Goal: Complete application form

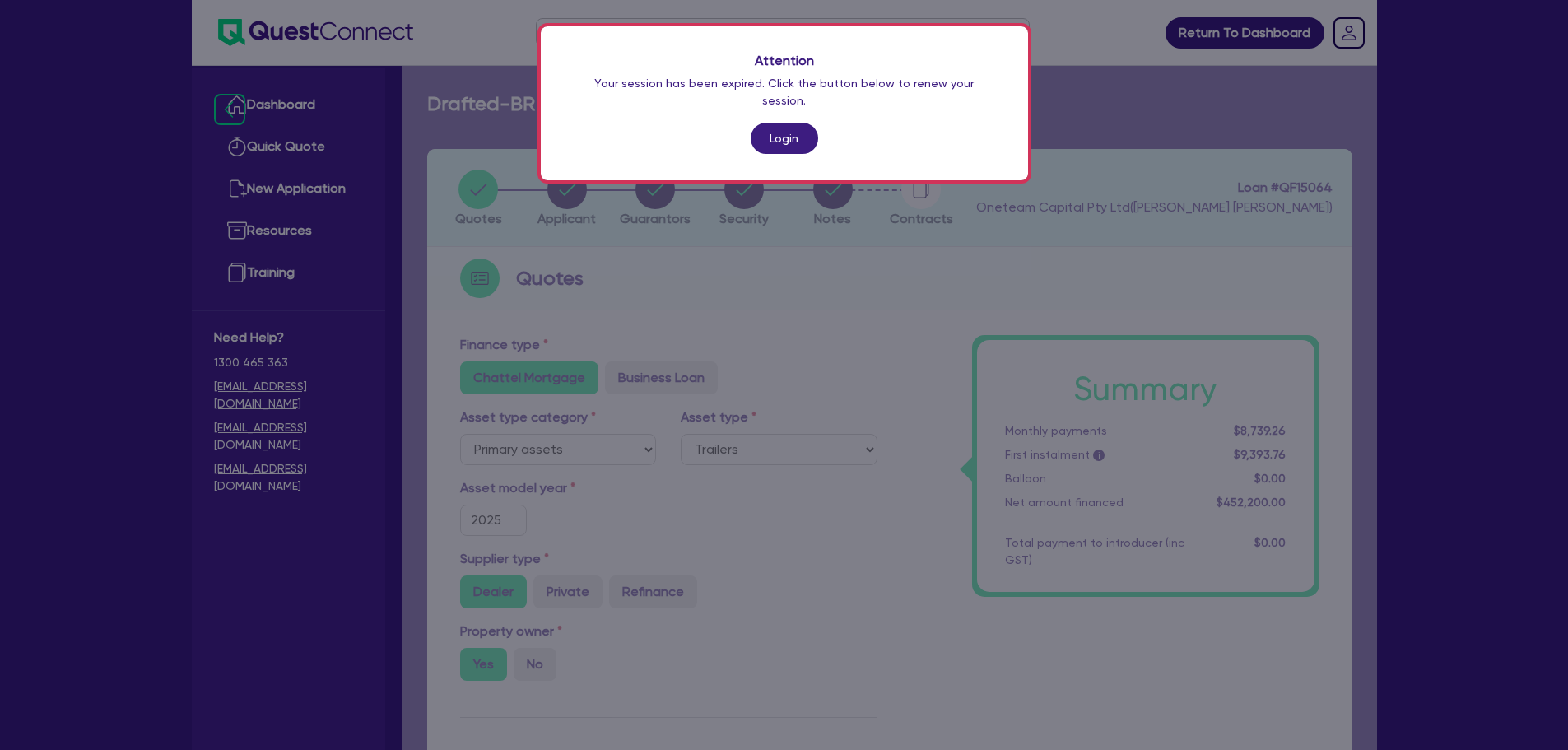
select select "PRIMARY_ASSETS"
select select "TRAILERS"
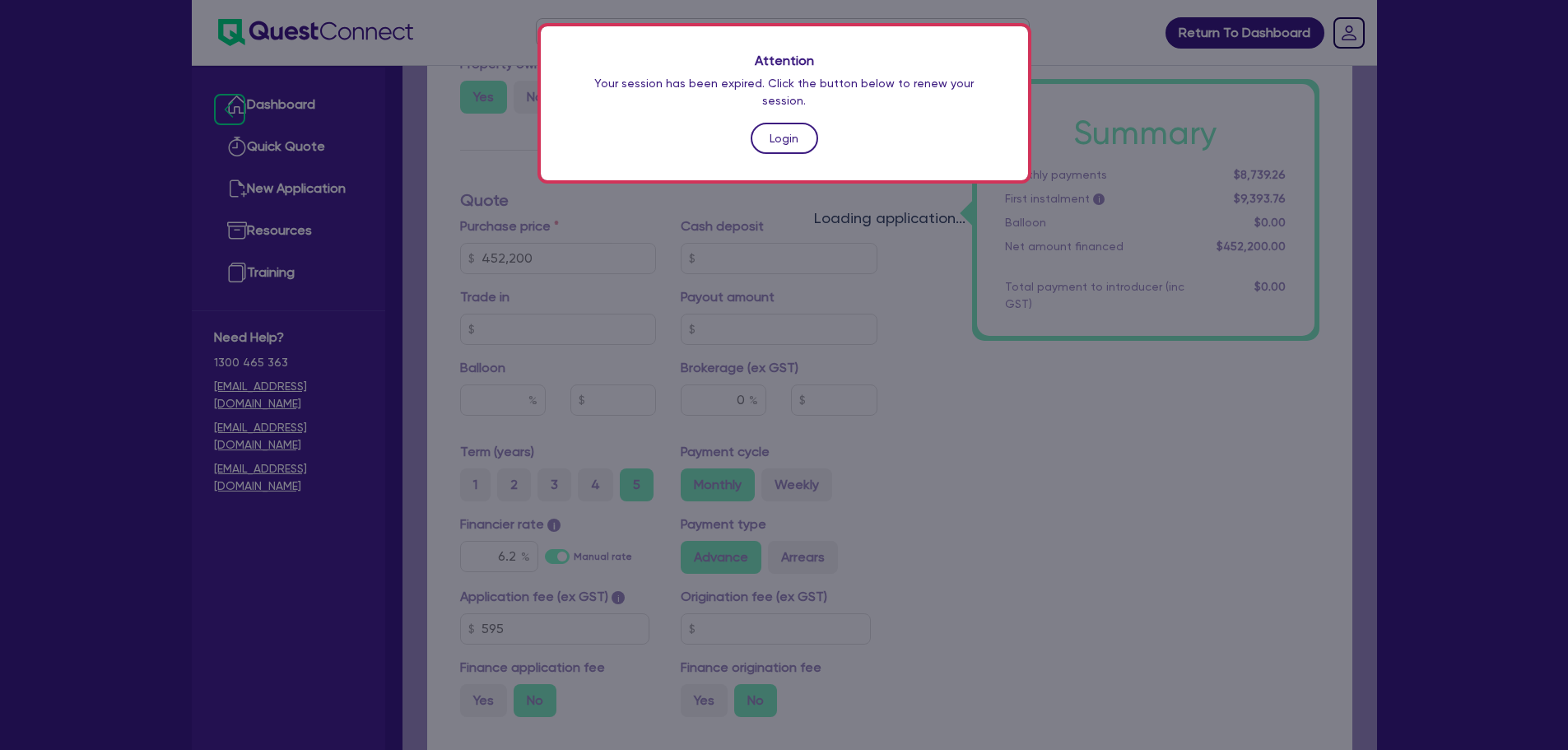
click at [782, 123] on link "Login" at bounding box center [784, 138] width 68 height 31
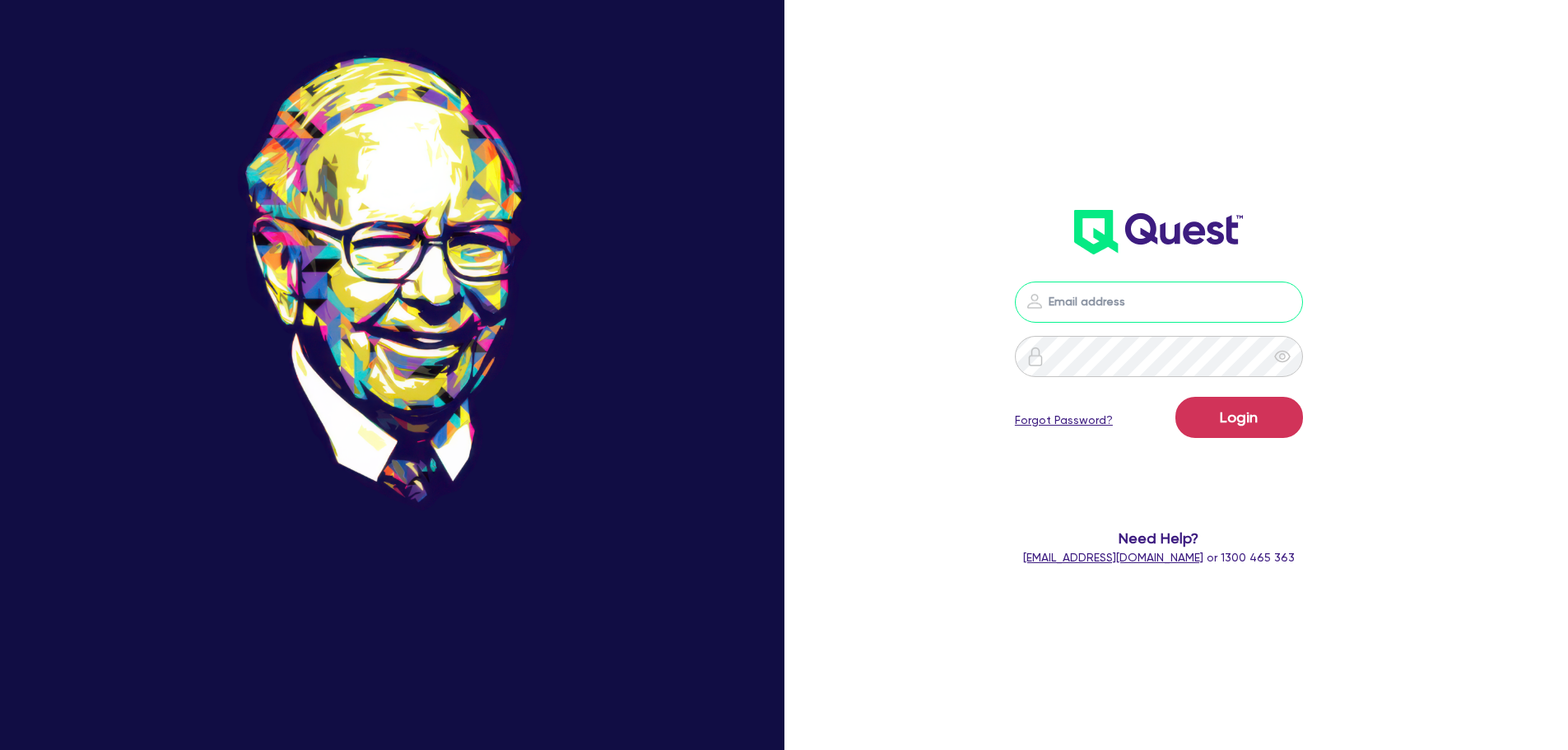
click at [1110, 310] on input "email" at bounding box center [1158, 302] width 288 height 41
type input "4"
type input "[EMAIL_ADDRESS][PERSON_NAME][DOMAIN_NAME]"
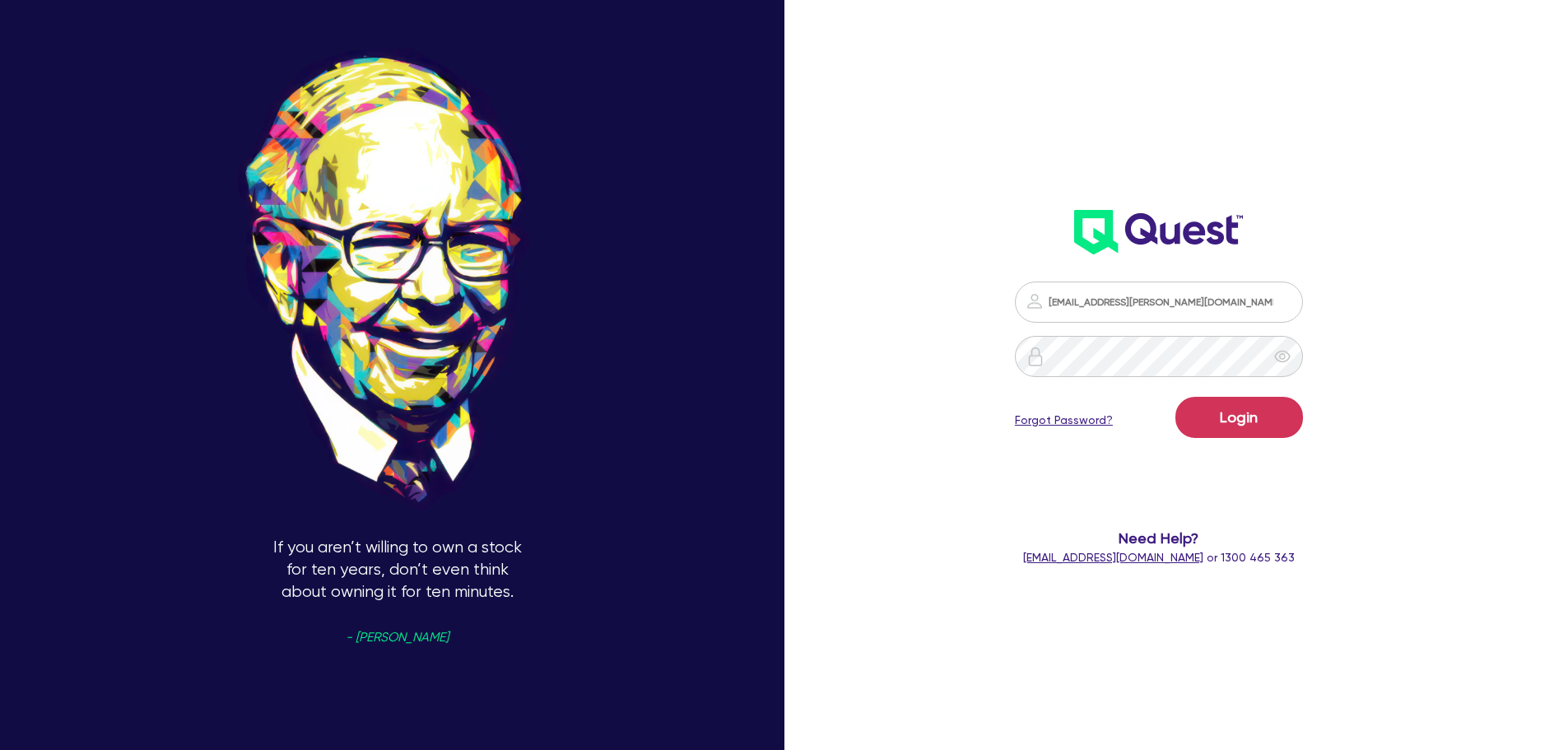
click at [1175, 431] on div "Login Forgot Password?" at bounding box center [1158, 421] width 288 height 48
click at [1209, 417] on button "Login" at bounding box center [1239, 417] width 128 height 41
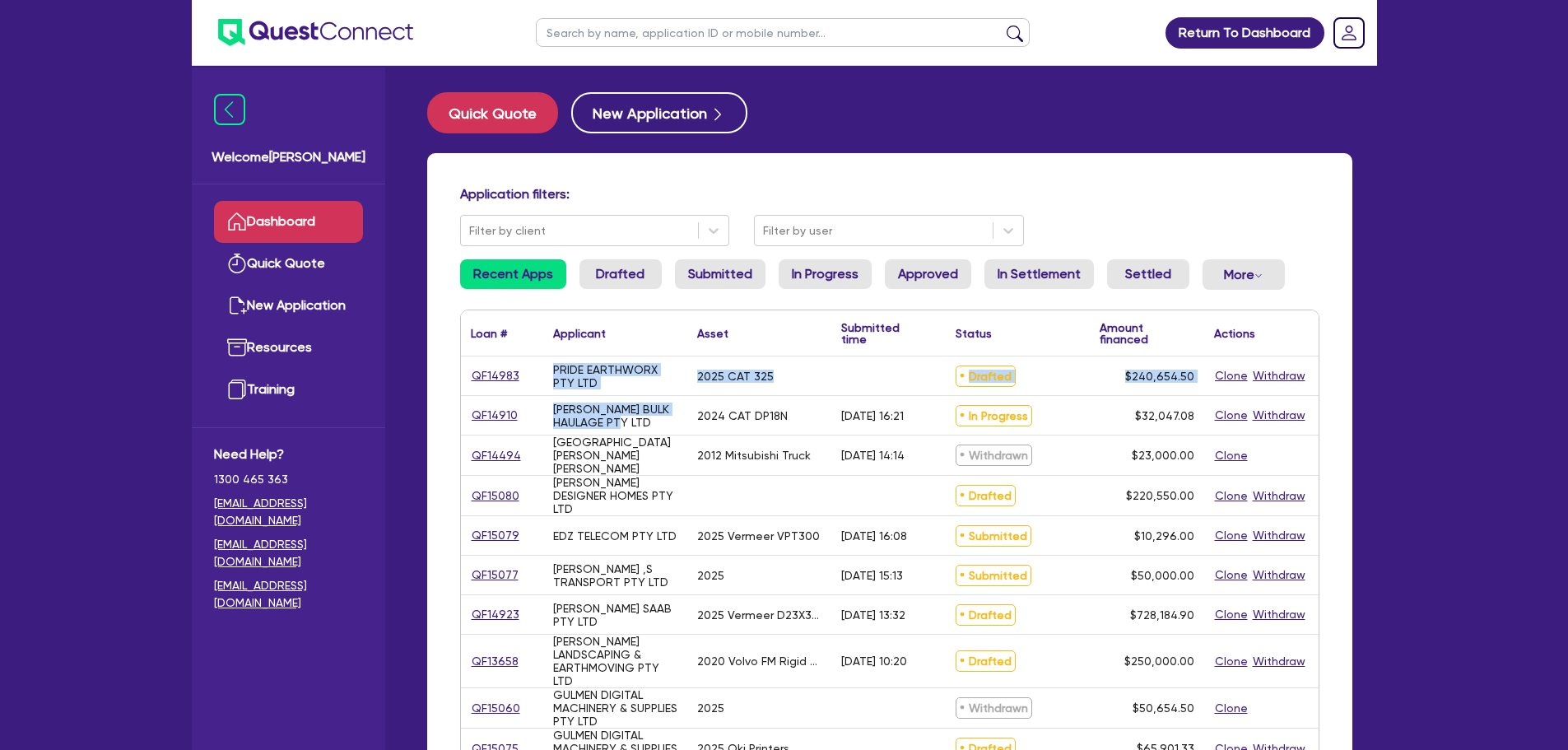
drag, startPoint x: 648, startPoint y: 422, endPoint x: 459, endPoint y: 371, distance: 195.8
click at [459, 371] on div "Application filters: Filter by client Filter by user Recent Apps Drafted Submit…" at bounding box center [888, 699] width 924 height 1092
click at [767, 428] on div "2024 CAT DP18N" at bounding box center [760, 415] width 144 height 39
click at [587, 46] on input "text" at bounding box center [783, 32] width 494 height 29
type input "am"
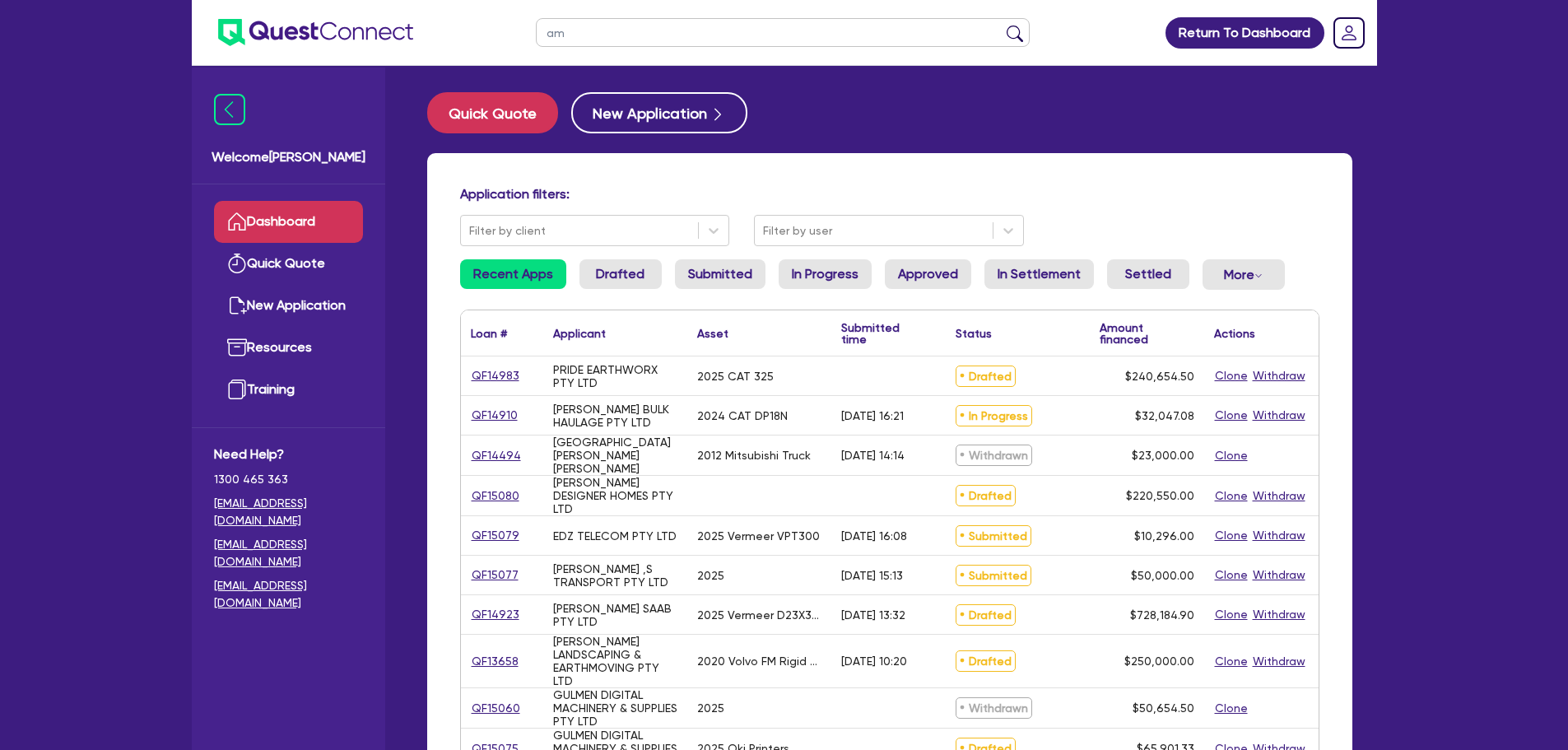
click at [1001, 25] on button "submit" at bounding box center [1014, 36] width 26 height 23
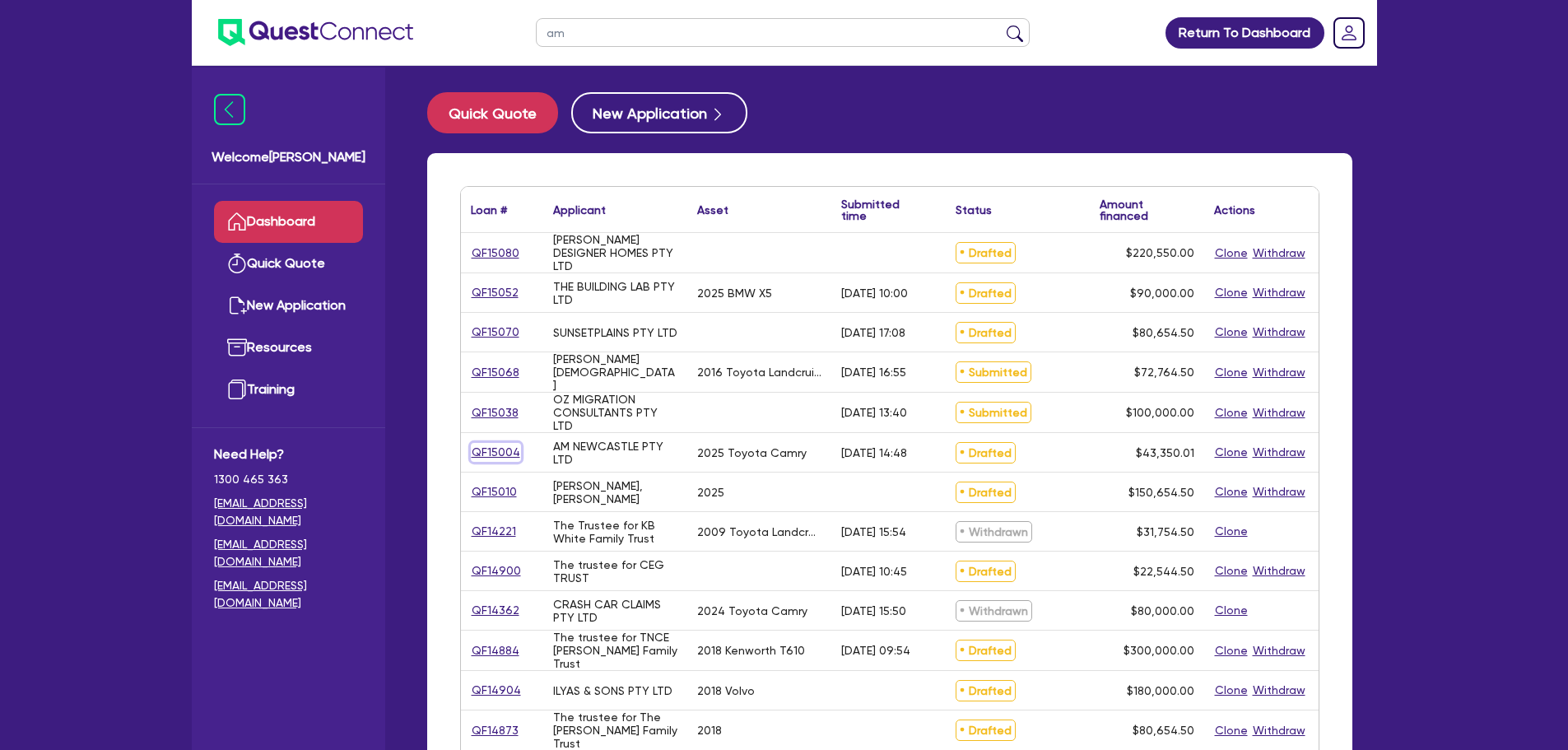
click at [492, 449] on link "QF15004" at bounding box center [496, 452] width 50 height 19
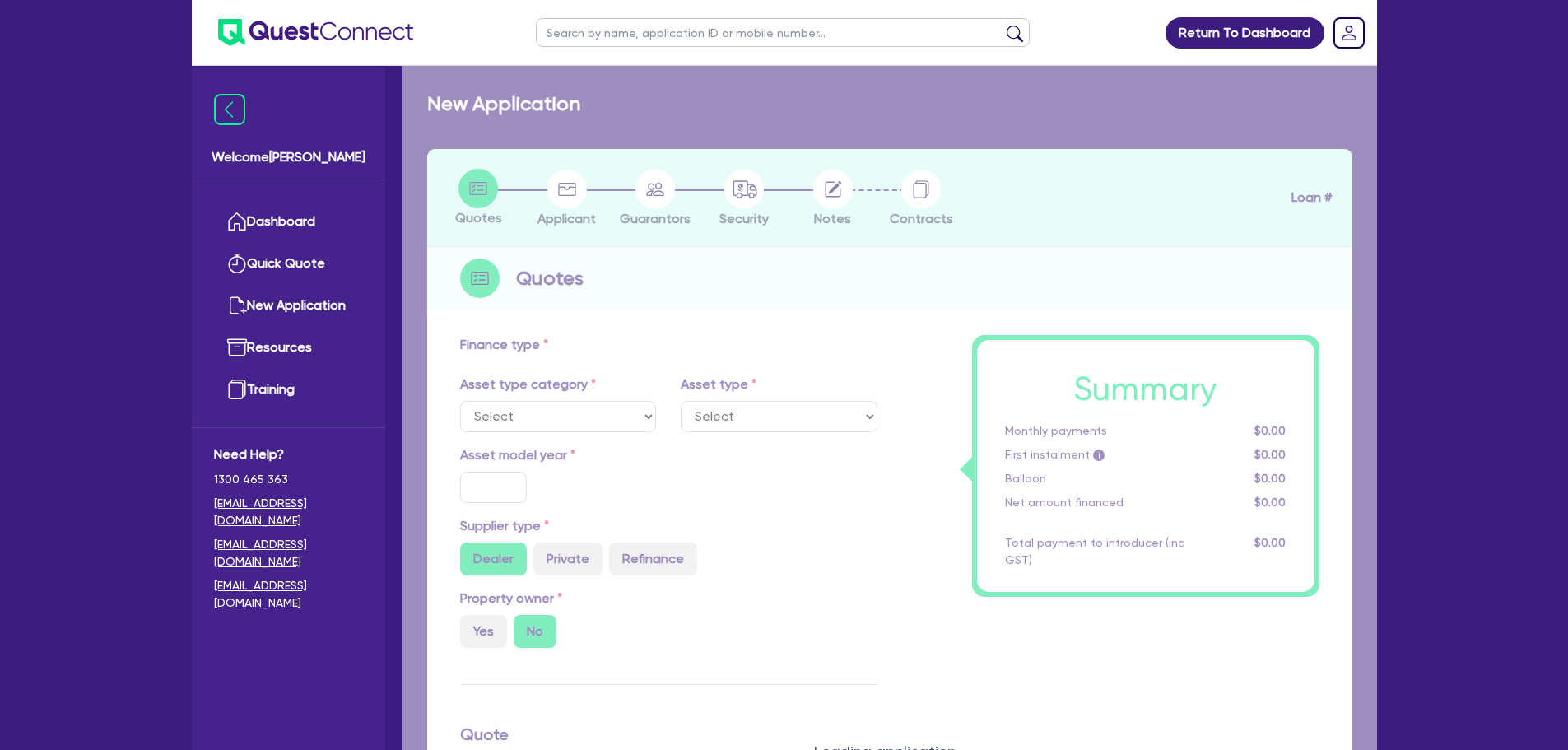
select select "CARS_AND_LIGHT_TRUCKS"
type input "2025"
radio input "true"
type input "42,500"
type input "2.98"
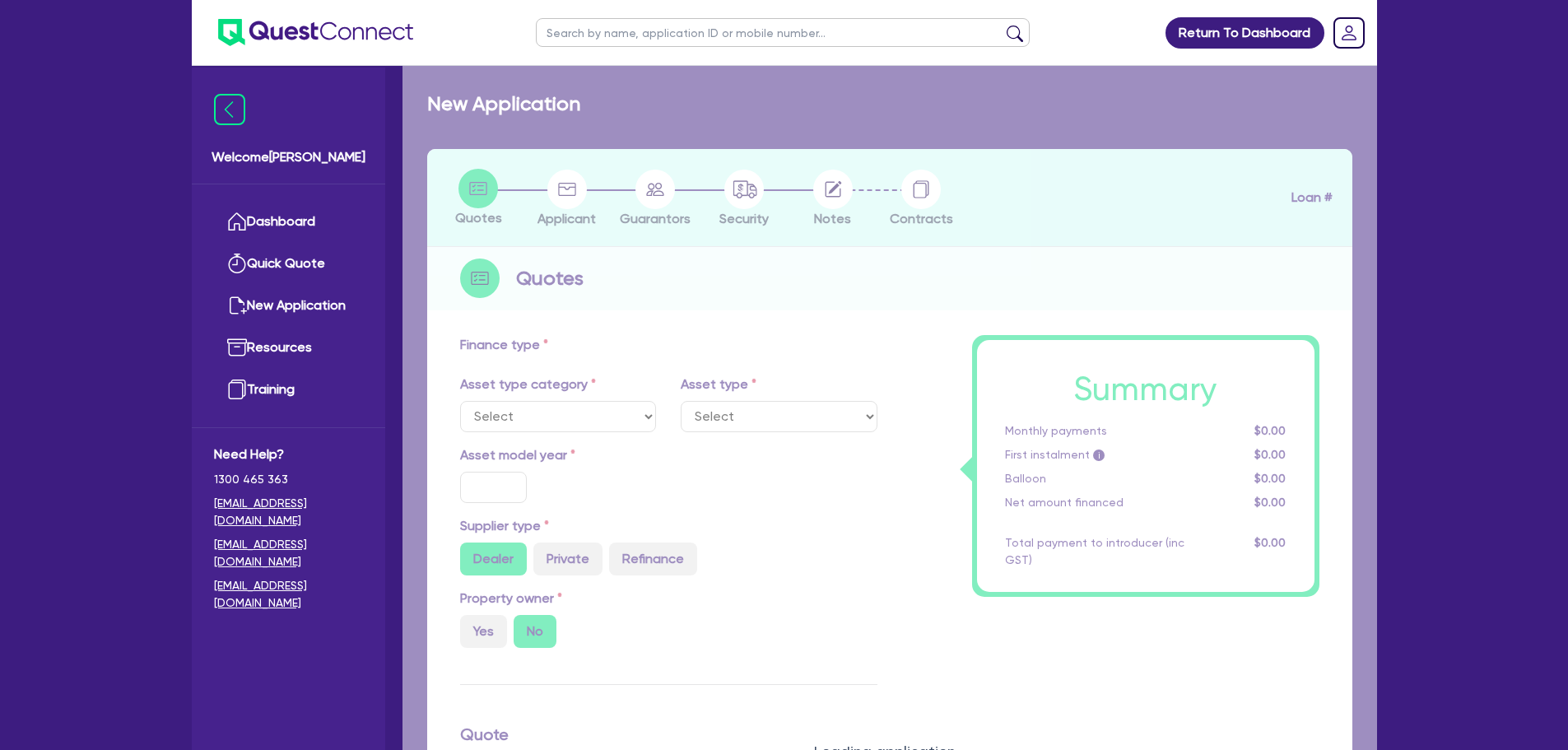
type input "1,290"
type input "6.5"
type input "454.55"
type input "318.18"
select select "PASSENGER_VEHICLES"
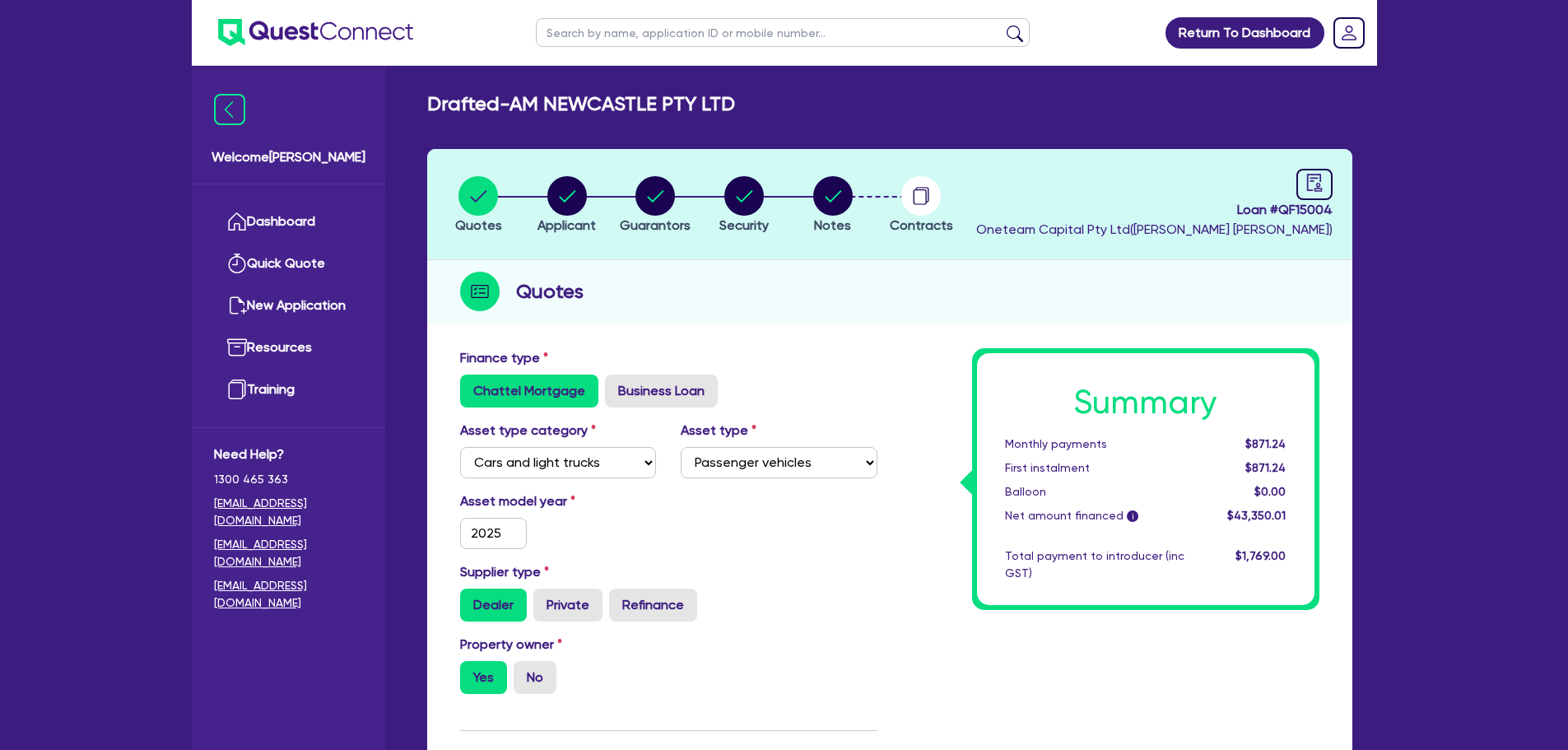
click at [534, 207] on li "Applicant" at bounding box center [567, 204] width 89 height 58
click at [560, 211] on circle "button" at bounding box center [568, 196] width 40 height 40
select select "COMPANY"
select select "RENTAL_REAL_ESTATE"
select select "MOTOR_VEHICLES"
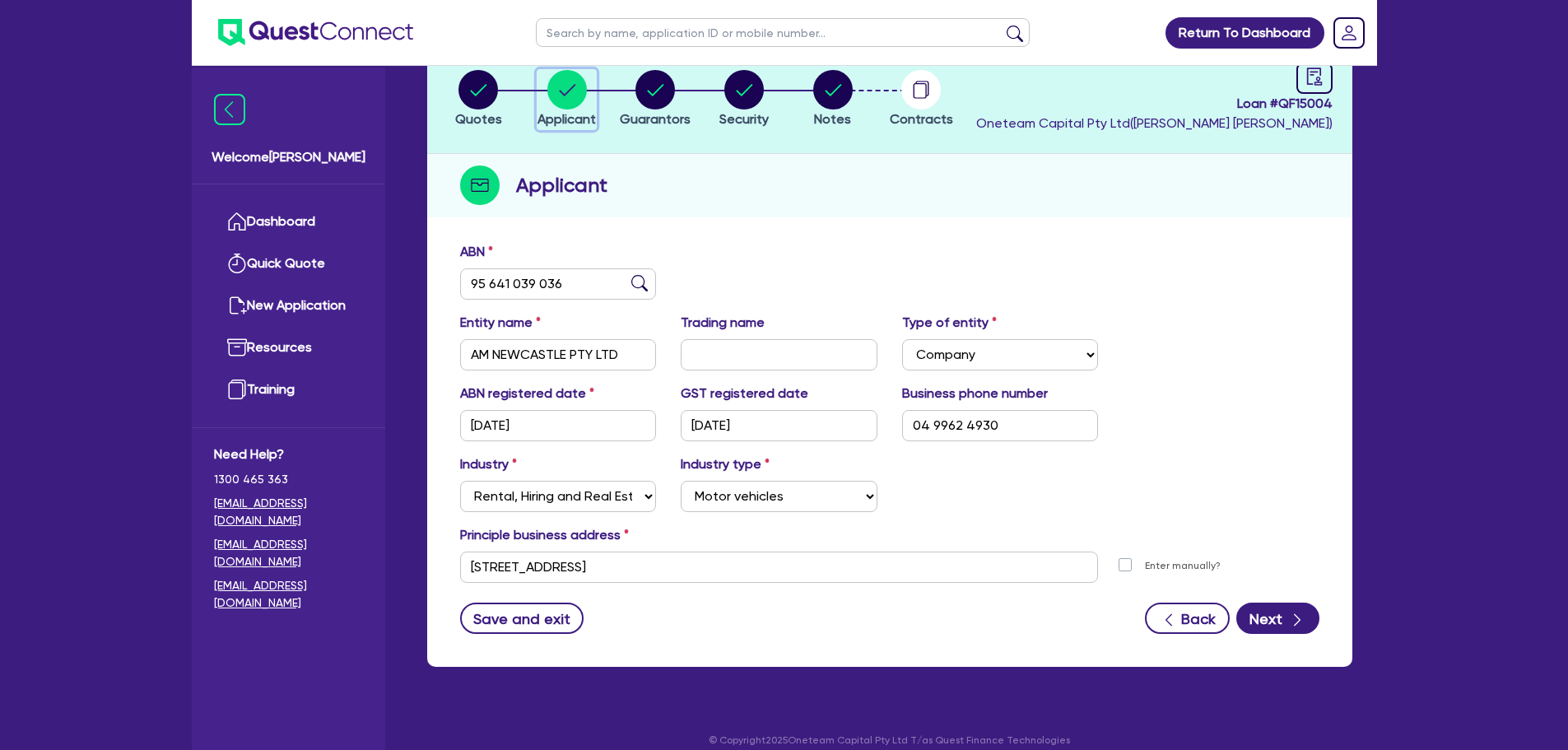
scroll to position [115, 0]
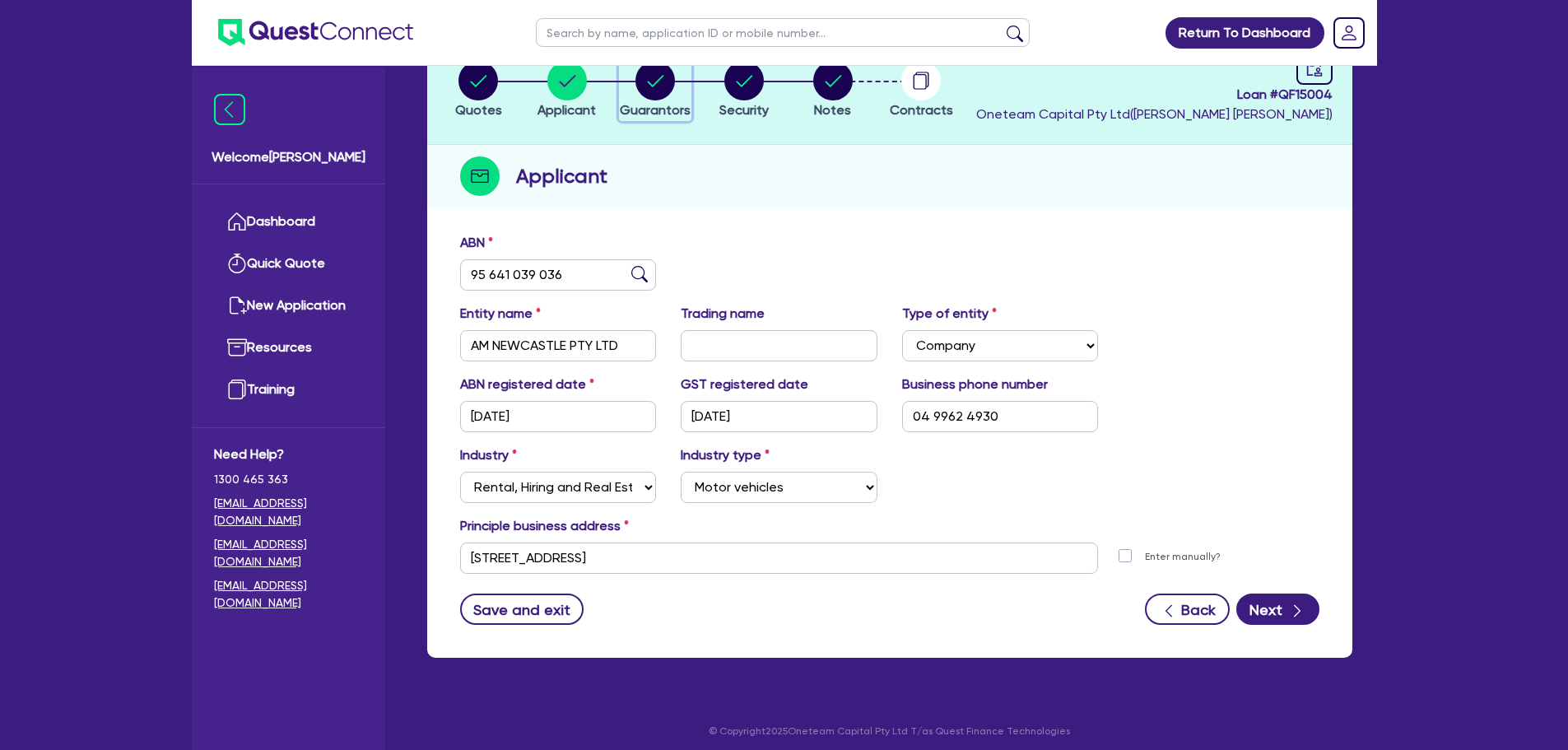
click at [668, 77] on circle "button" at bounding box center [656, 81] width 40 height 40
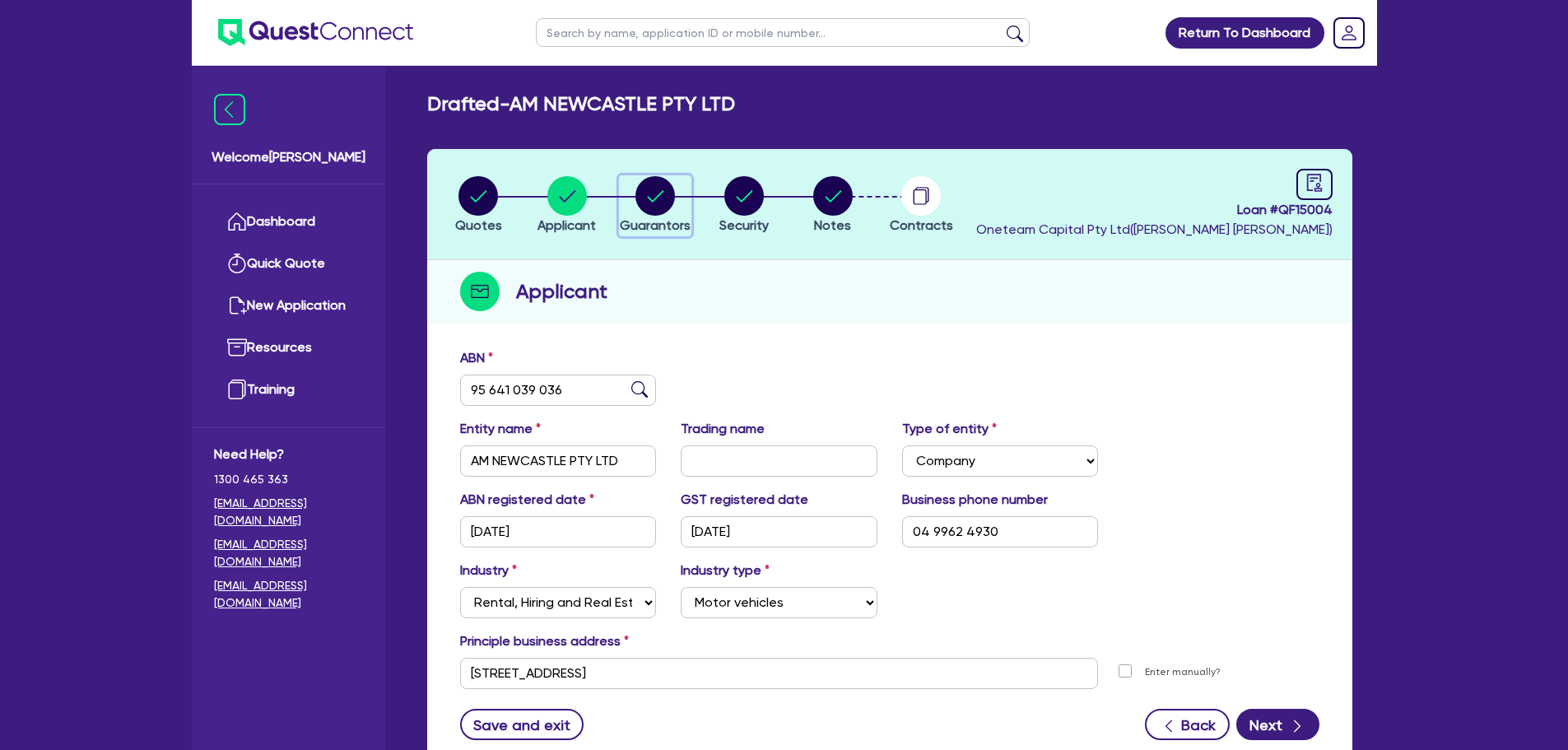
select select "MR"
select select "[GEOGRAPHIC_DATA]"
select select "SINGLE"
select select "PROPERTY"
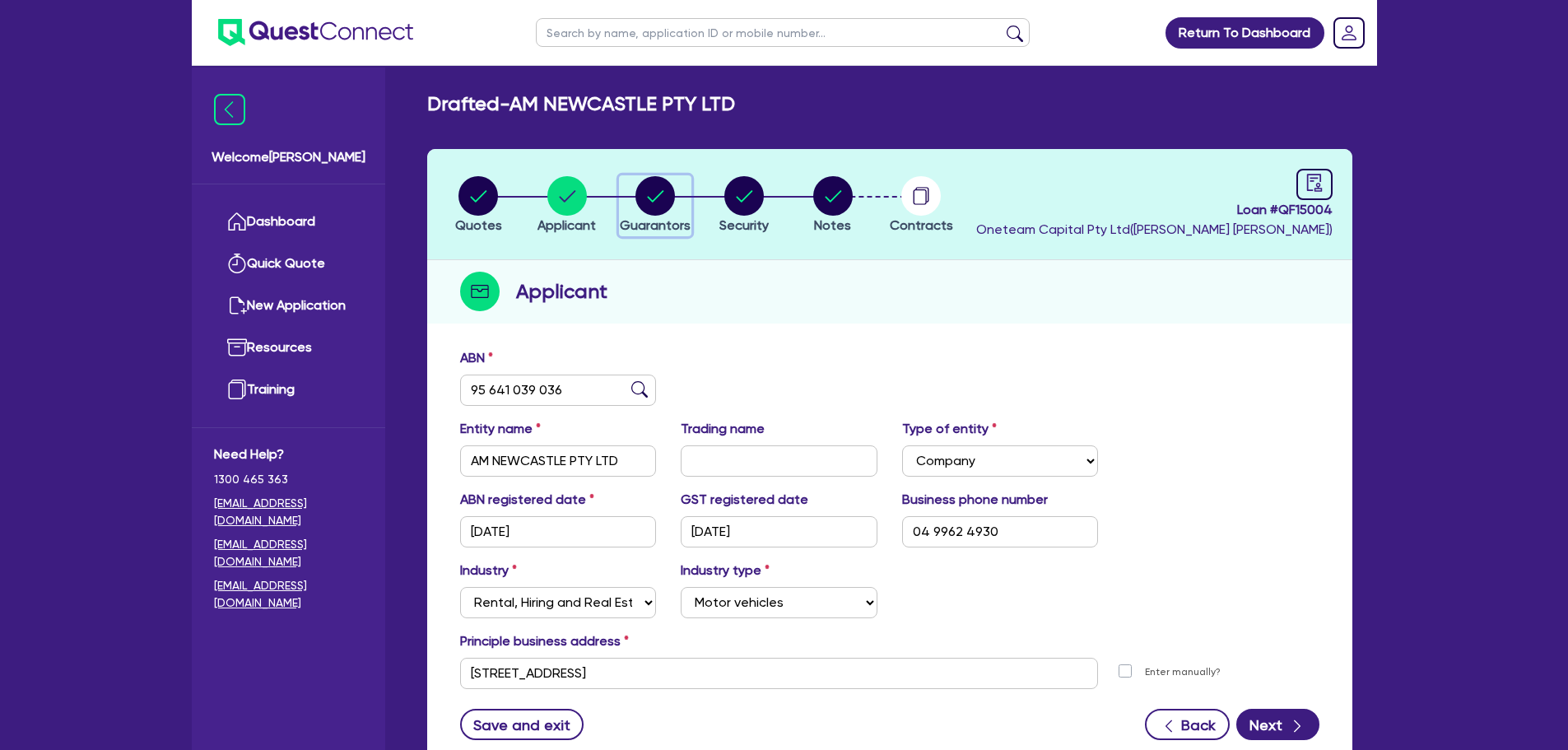
select select "VEHICLE"
select select "CASH"
select select "HOUSEHOLD_PERSONAL"
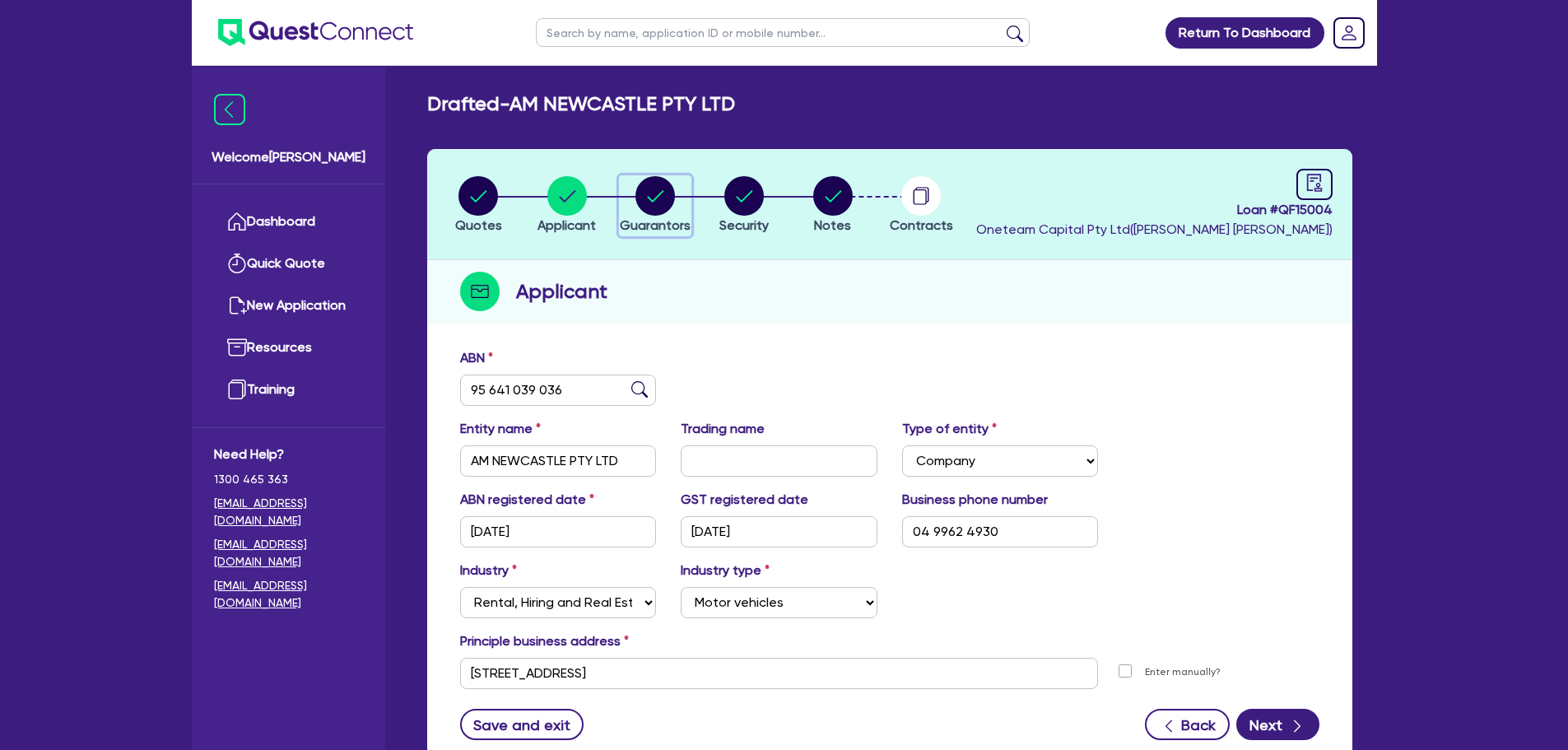
select select "MORTGAGE"
select select "VEHICLE_LOAN"
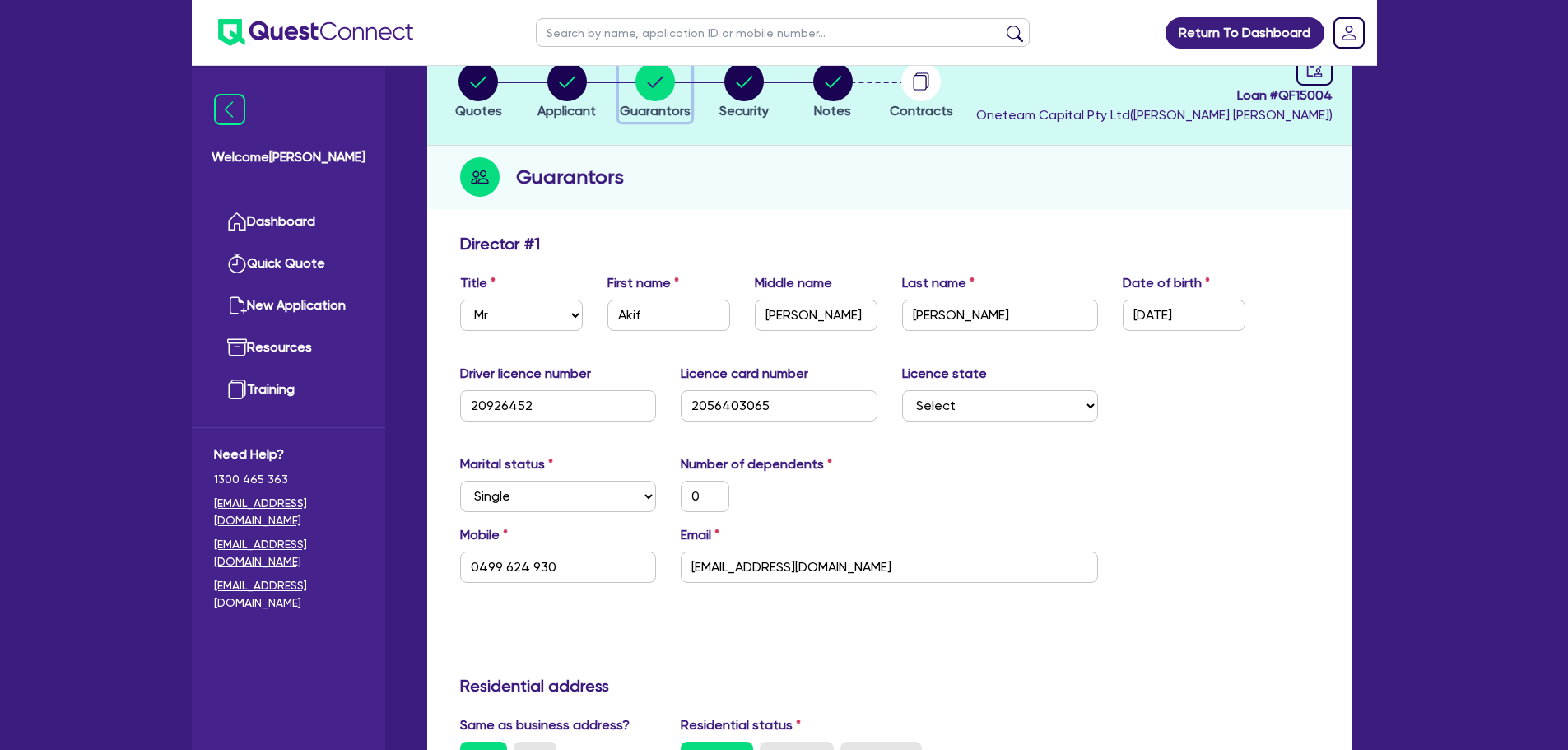
scroll to position [247, 0]
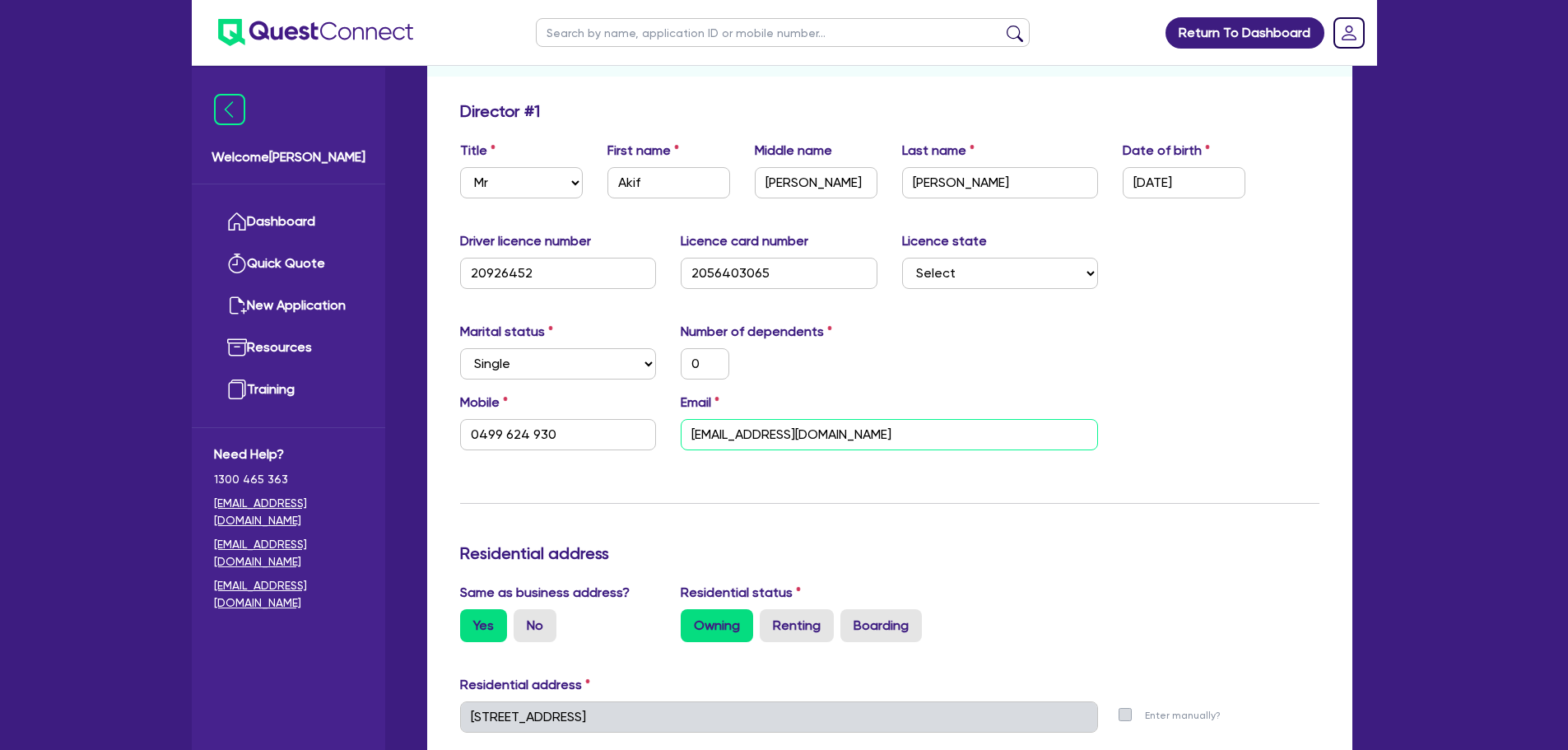
drag, startPoint x: 909, startPoint y: 425, endPoint x: 669, endPoint y: 444, distance: 240.8
click at [669, 441] on div "Email [EMAIL_ADDRESS][DOMAIN_NAME]" at bounding box center [889, 422] width 442 height 58
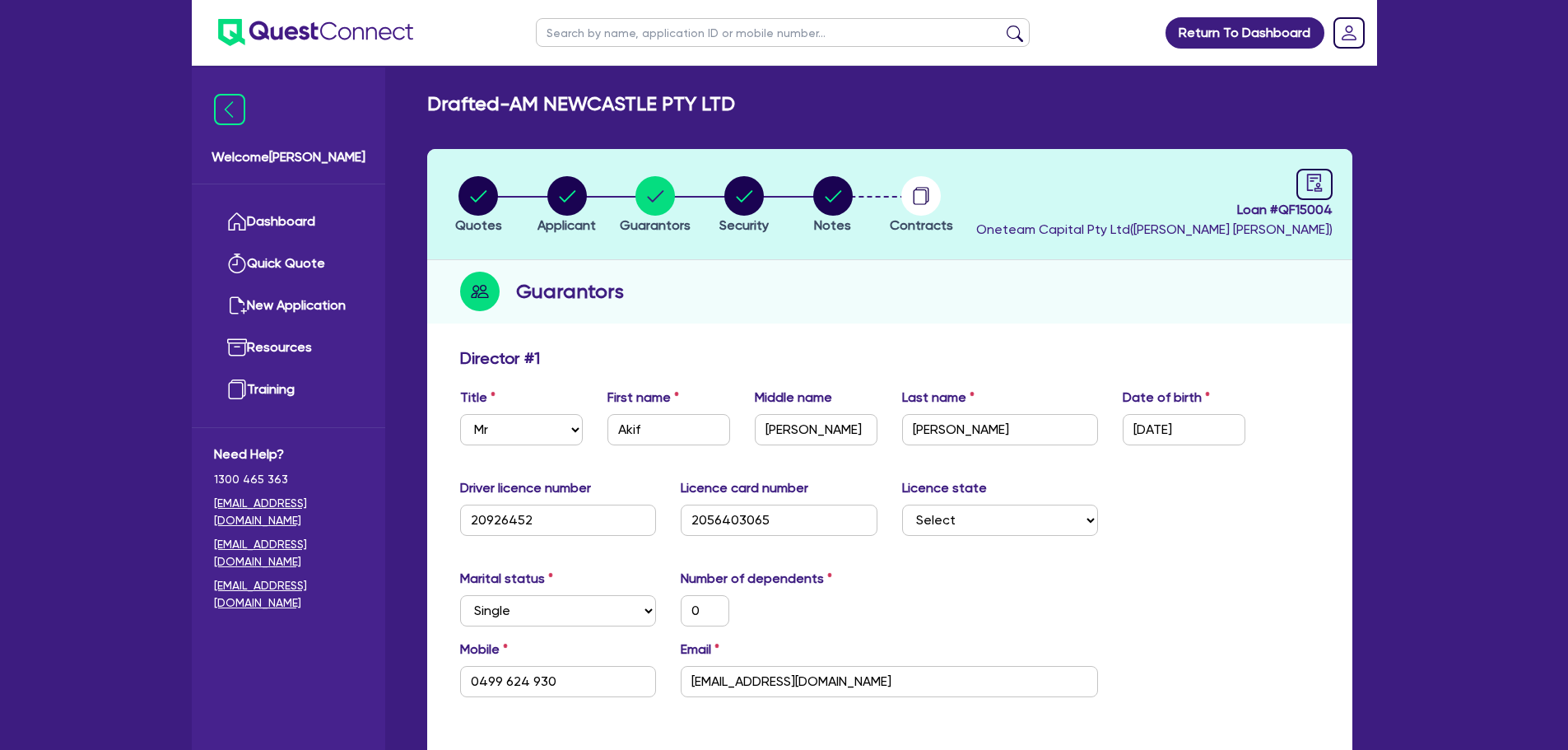
click at [979, 411] on div "Last name [PERSON_NAME]" at bounding box center [999, 417] width 221 height 58
